Goal: Complete application form: Complete application form

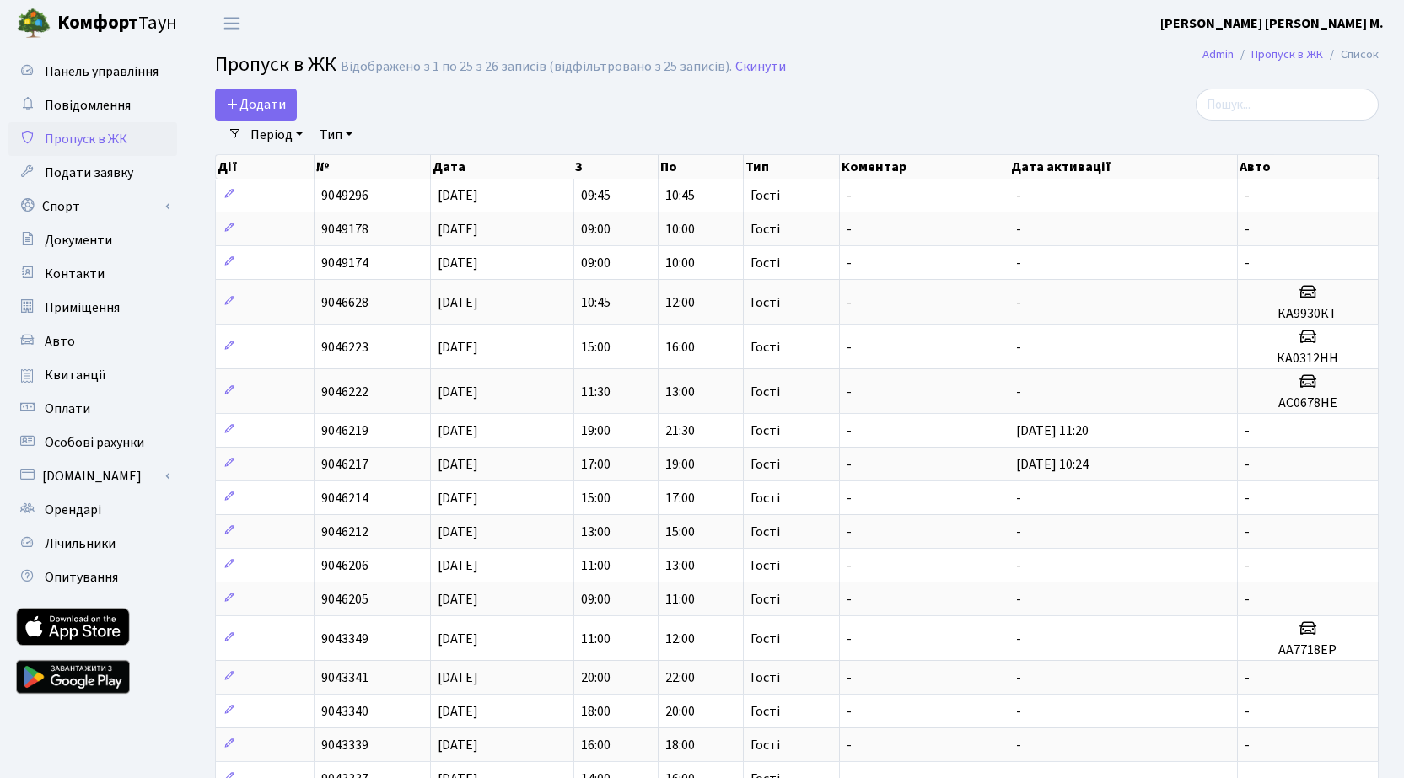
select select "25"
click at [274, 102] on span "Додати" at bounding box center [256, 104] width 60 height 19
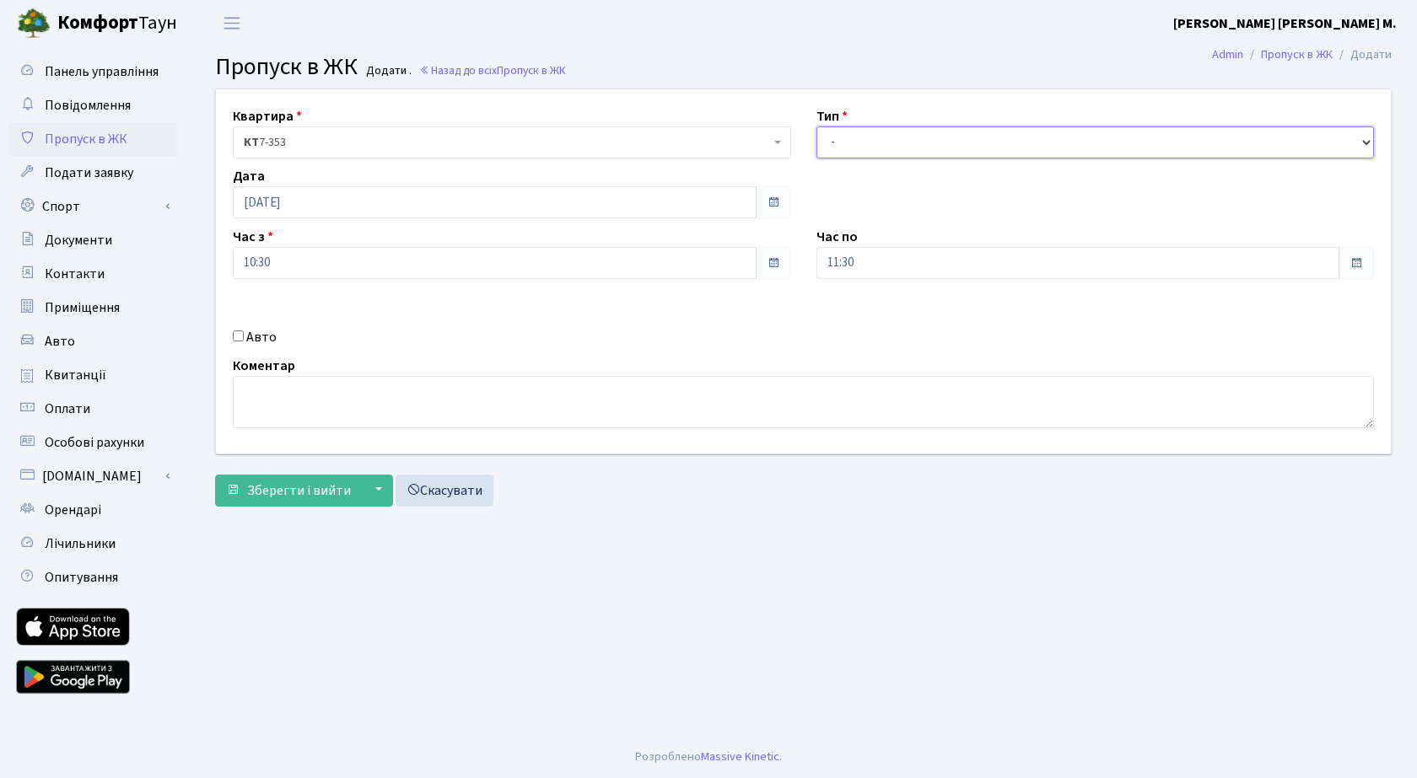
click at [895, 150] on select "- Доставка Таксі Гості Сервіс" at bounding box center [1095, 142] width 558 height 32
select select "3"
click at [816, 126] on select "- Доставка Таксі Гості Сервіс" at bounding box center [1095, 142] width 558 height 32
click at [317, 485] on span "Зберегти і вийти" at bounding box center [299, 491] width 104 height 19
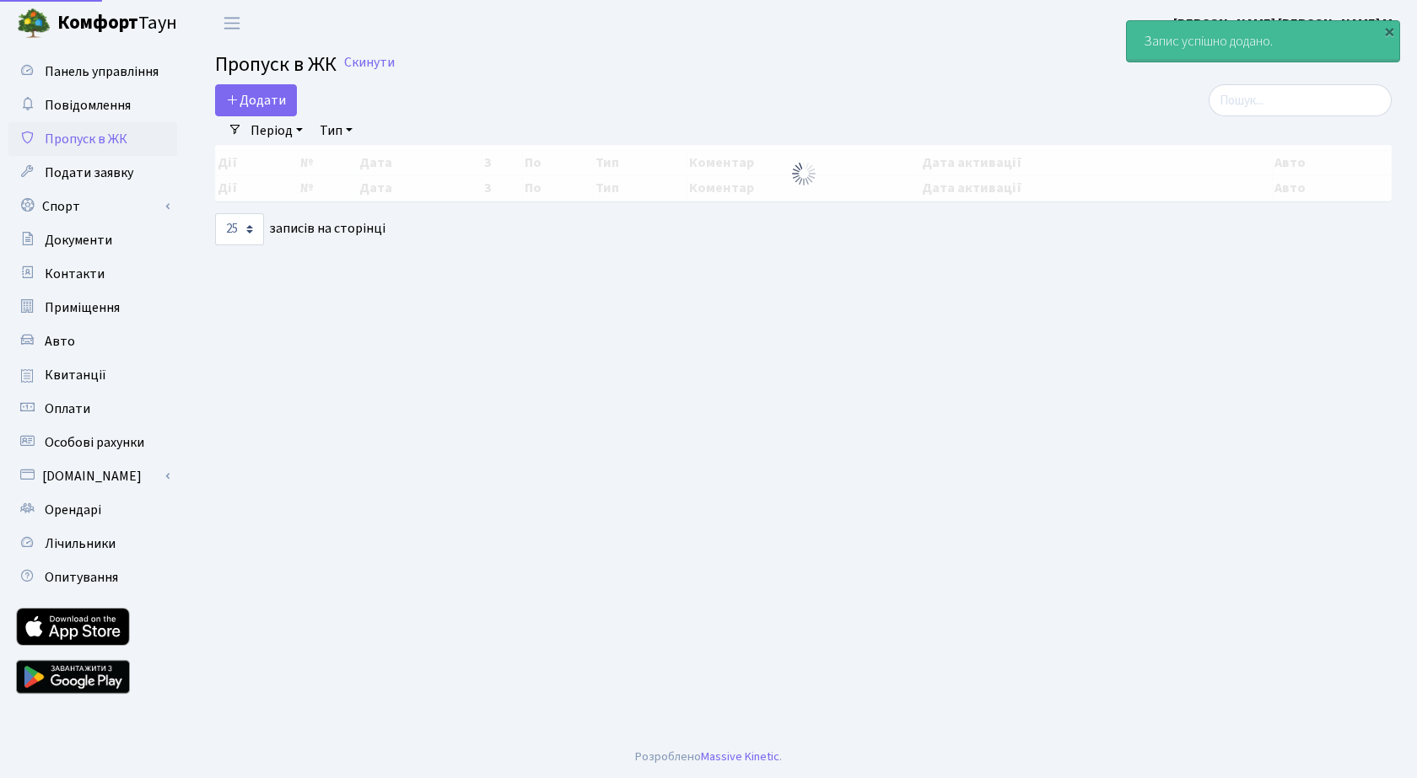
select select "25"
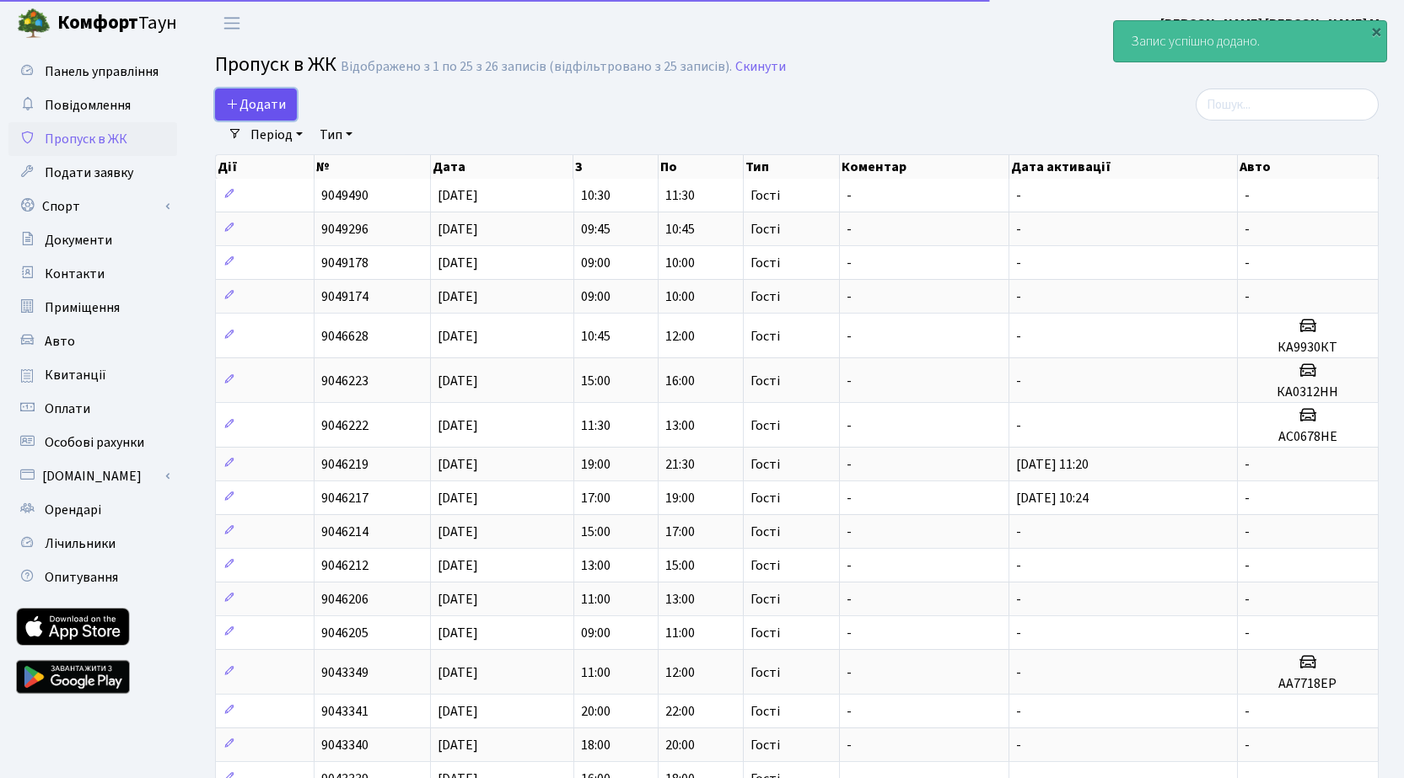
click at [266, 105] on span "Додати" at bounding box center [256, 104] width 60 height 19
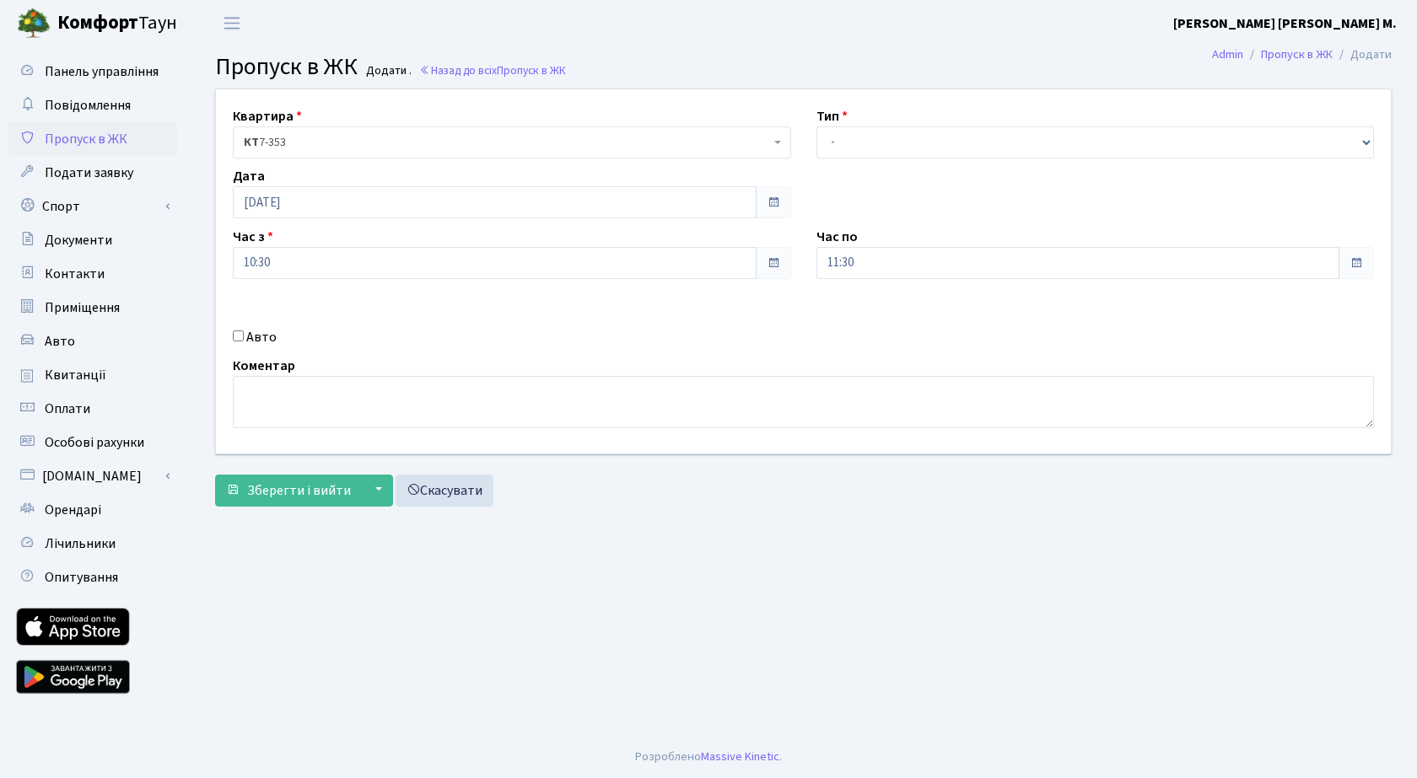
click at [250, 330] on label "Авто" at bounding box center [261, 337] width 30 height 20
click at [244, 331] on input "Авто" at bounding box center [238, 336] width 11 height 11
checkbox input "true"
click at [867, 316] on input "text" at bounding box center [1095, 323] width 558 height 32
click at [873, 143] on select "- Доставка Таксі Гості Сервіс" at bounding box center [1095, 142] width 558 height 32
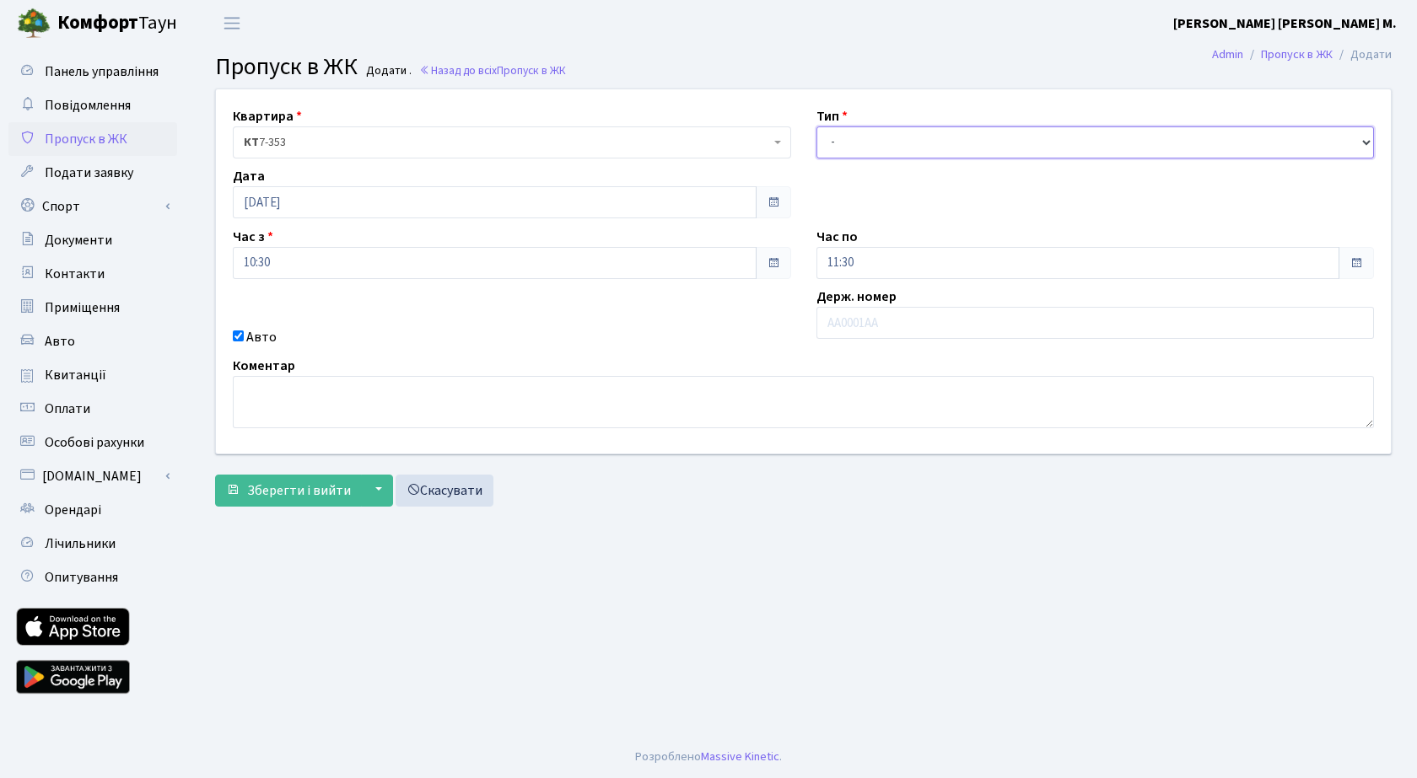
select select "3"
click at [816, 126] on select "- Доставка Таксі Гості Сервіс" at bounding box center [1095, 142] width 558 height 32
click at [326, 483] on span "Зберегти і вийти" at bounding box center [299, 491] width 104 height 19
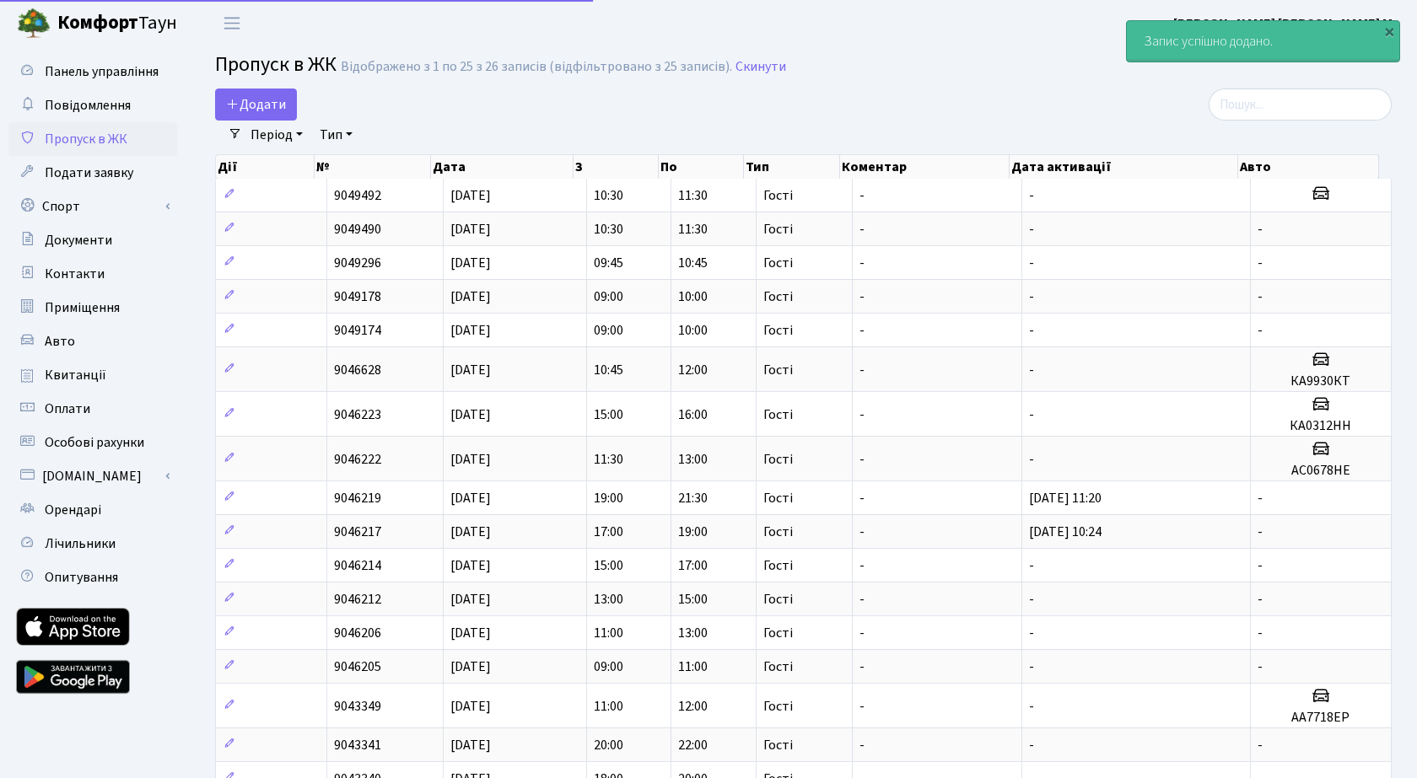
select select "25"
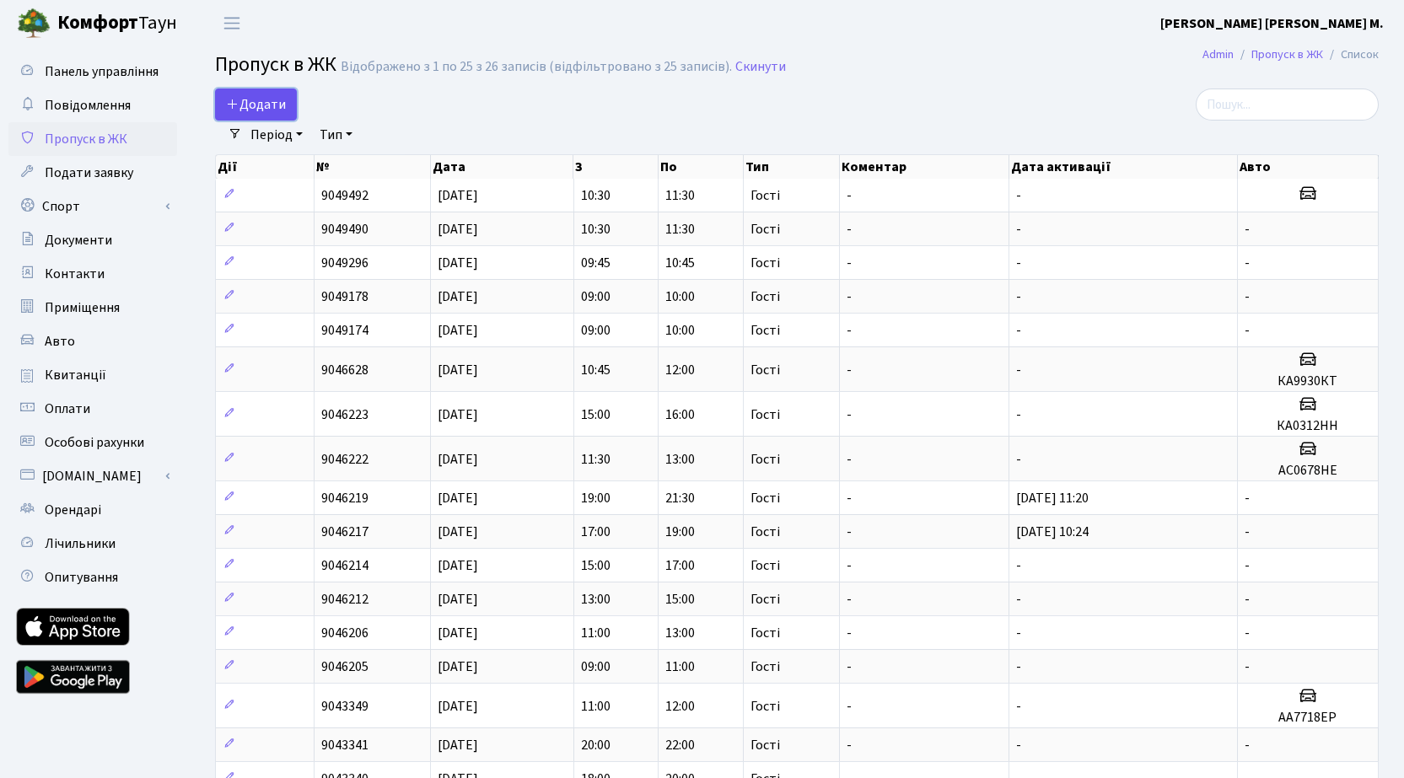
click at [256, 107] on span "Додати" at bounding box center [256, 104] width 60 height 19
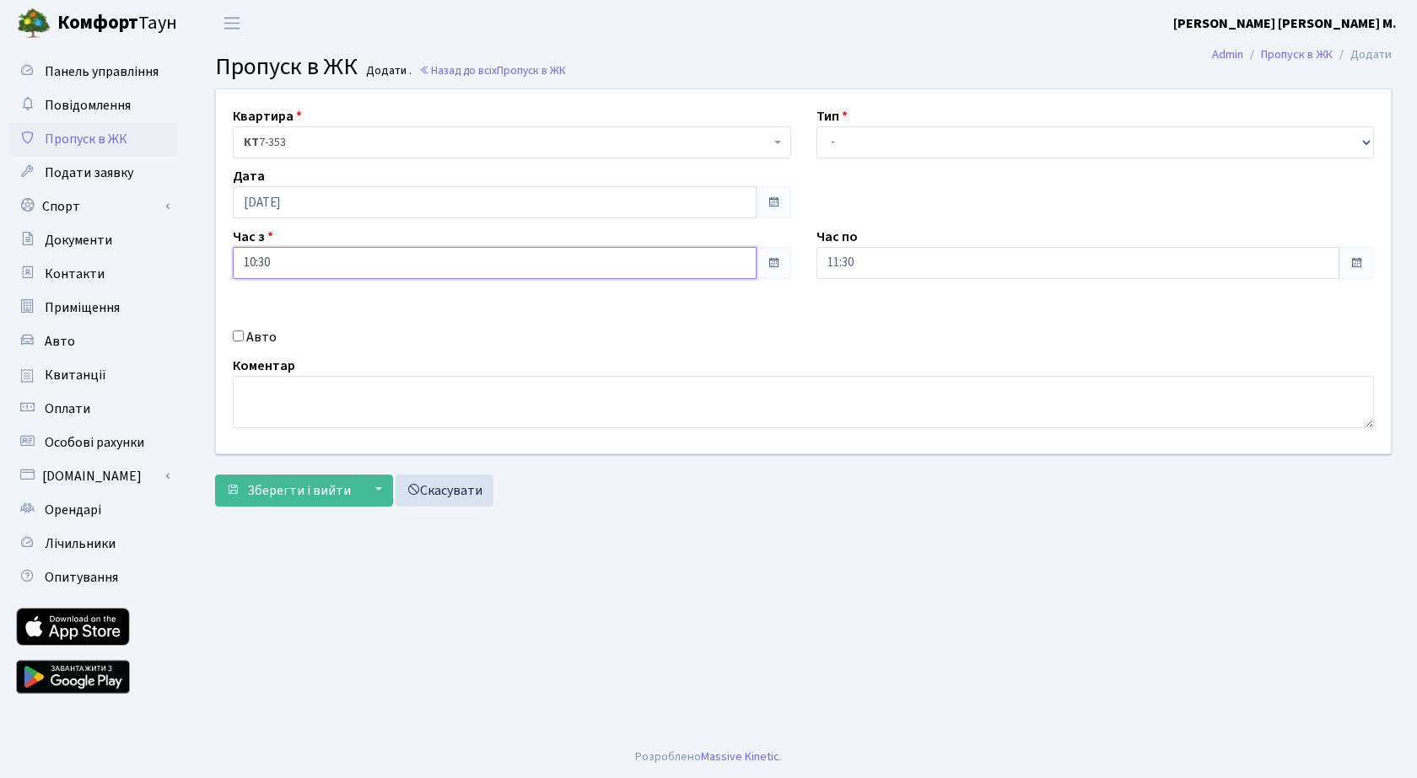
click at [334, 265] on input "10:30" at bounding box center [495, 263] width 524 height 32
click at [289, 320] on icon at bounding box center [279, 322] width 46 height 46
type input "11:30"
click at [891, 271] on input "11:30" at bounding box center [1078, 263] width 524 height 32
click at [863, 320] on icon at bounding box center [863, 322] width 46 height 46
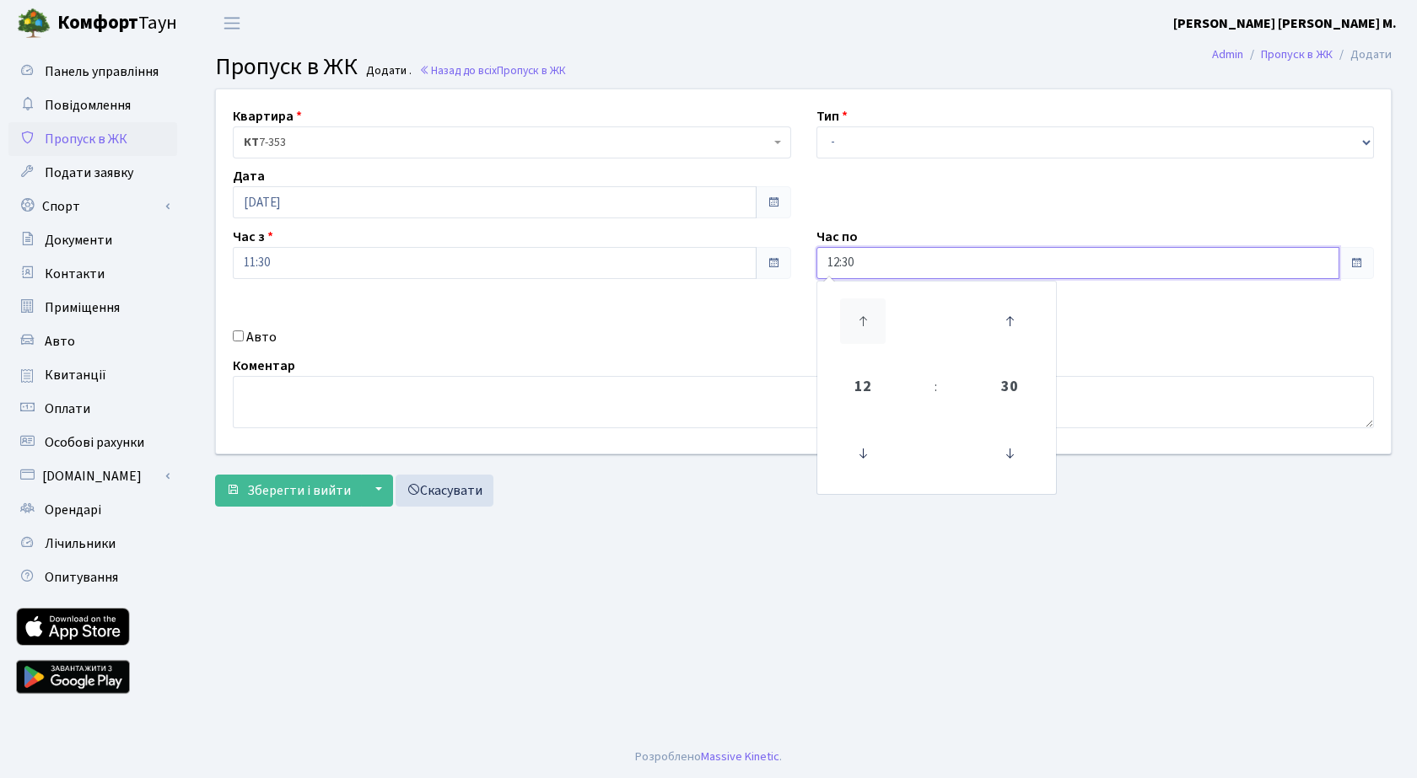
click at [864, 320] on icon at bounding box center [863, 322] width 46 height 46
type input "13:30"
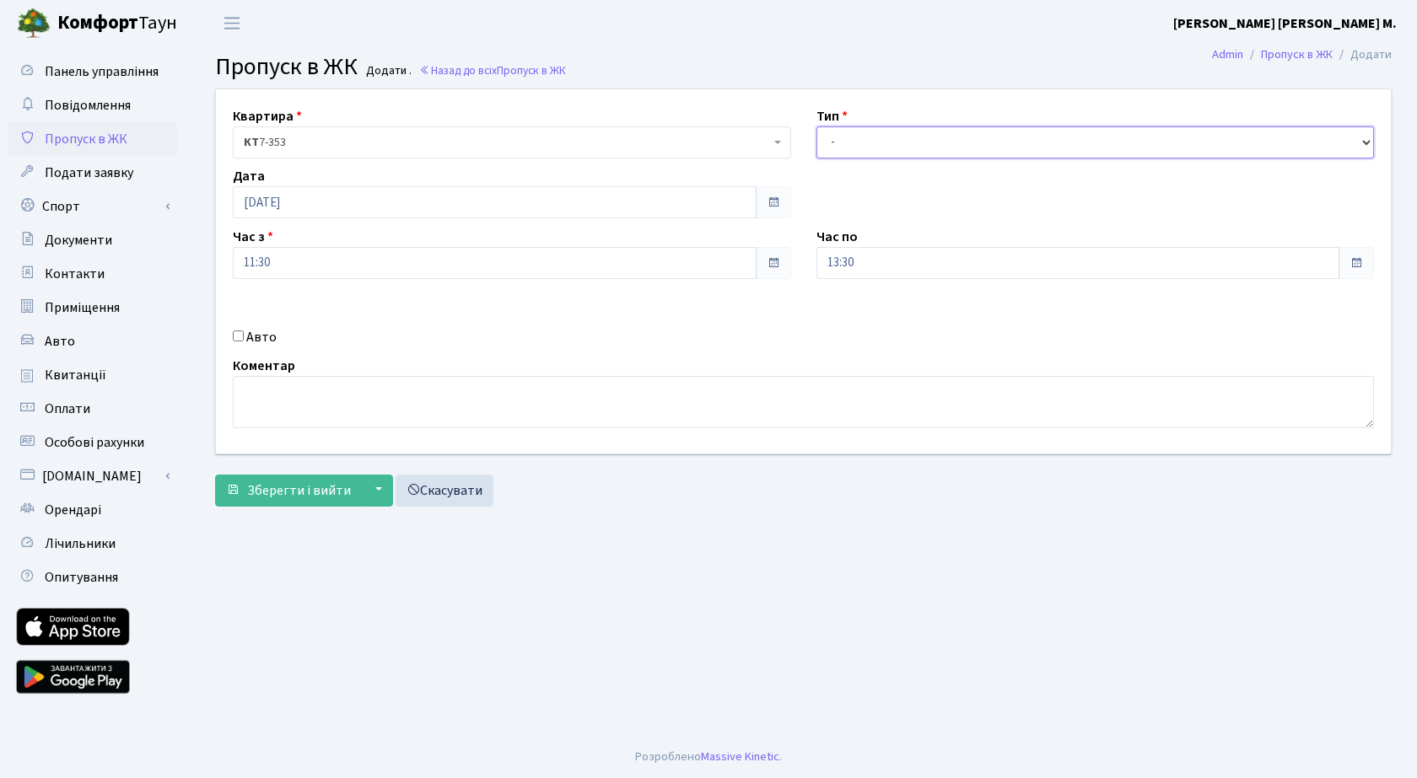
click at [933, 143] on select "- Доставка Таксі Гості Сервіс" at bounding box center [1095, 142] width 558 height 32
select select "3"
click at [816, 126] on select "- Доставка Таксі Гості Сервіс" at bounding box center [1095, 142] width 558 height 32
click at [291, 487] on span "Зберегти і вийти" at bounding box center [299, 491] width 104 height 19
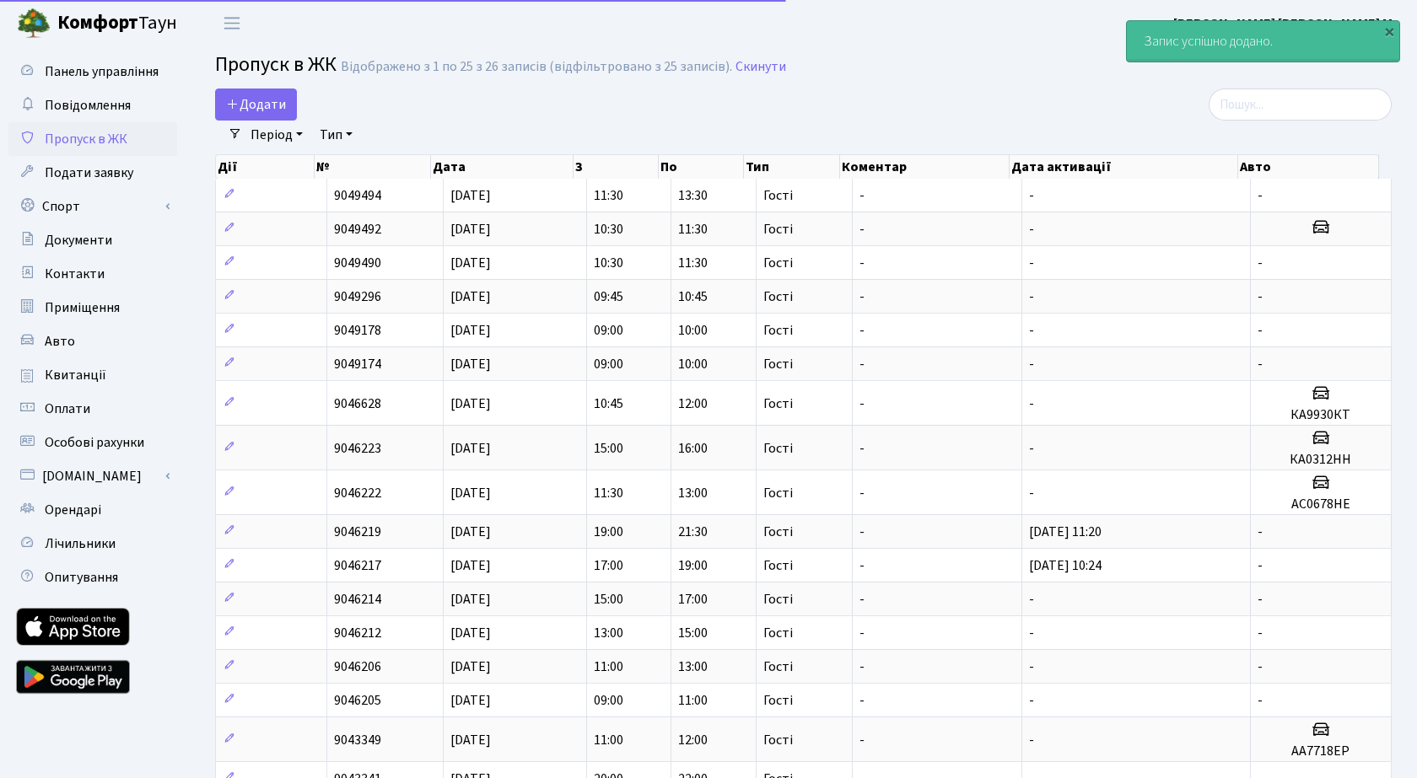
select select "25"
